Goal: Information Seeking & Learning: Learn about a topic

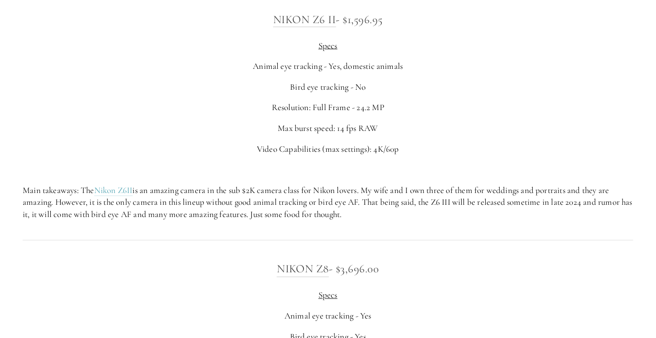
scroll to position [1506, 0]
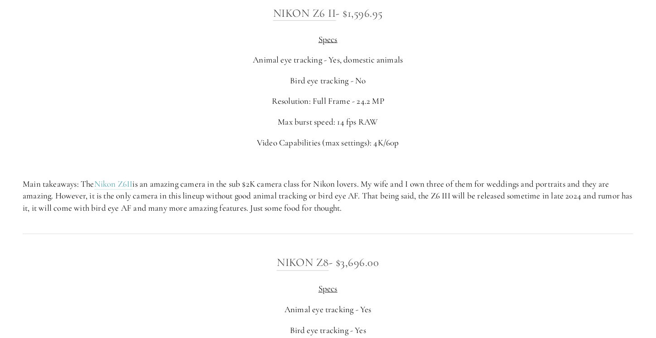
click at [419, 199] on p "Main takeaways: The Nikon Z6II is an amazing camera in the sub $2K camera class…" at bounding box center [328, 196] width 611 height 36
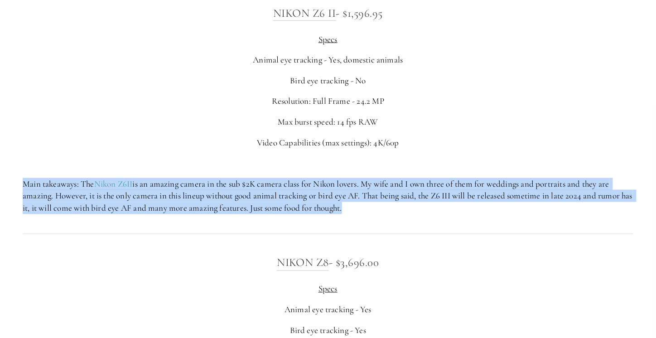
click at [419, 199] on p "Main takeaways: The Nikon Z6II is an amazing camera in the sub $2K camera class…" at bounding box center [328, 196] width 611 height 36
click at [424, 208] on p "Main takeaways: The Nikon Z6II is an amazing camera in the sub $2K camera class…" at bounding box center [328, 196] width 611 height 36
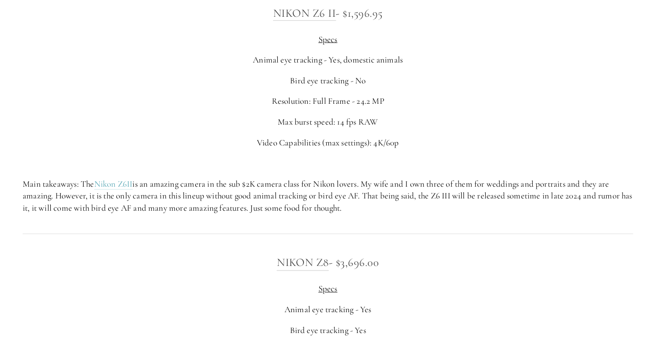
click at [419, 208] on p "Main takeaways: The Nikon Z6II is an amazing camera in the sub $2K camera class…" at bounding box center [328, 196] width 611 height 36
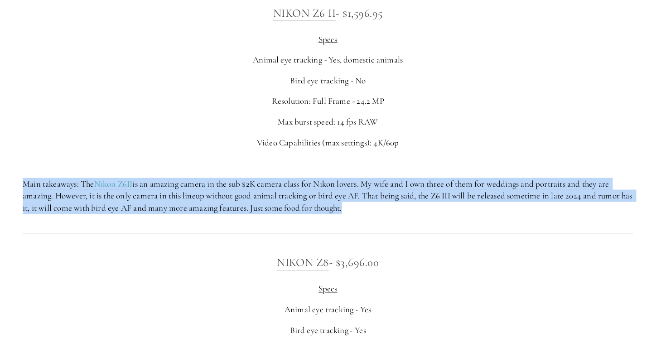
click at [419, 208] on p "Main takeaways: The Nikon Z6II is an amazing camera in the sub $2K camera class…" at bounding box center [328, 196] width 611 height 36
click at [422, 210] on p "Main takeaways: The Nikon Z6II is an amazing camera in the sub $2K camera class…" at bounding box center [328, 196] width 611 height 36
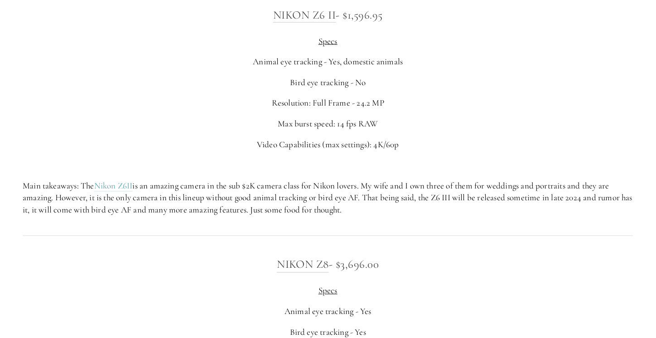
scroll to position [1499, 0]
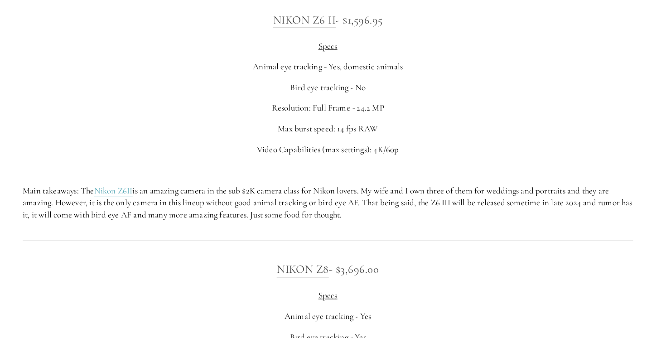
click at [422, 210] on p "Main takeaways: The Nikon Z6II is an amazing camera in the sub $2K camera class…" at bounding box center [328, 203] width 611 height 36
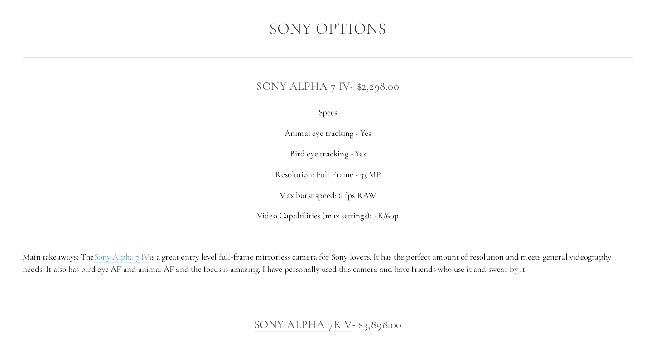
scroll to position [2227, 0]
